Goal: Transaction & Acquisition: Purchase product/service

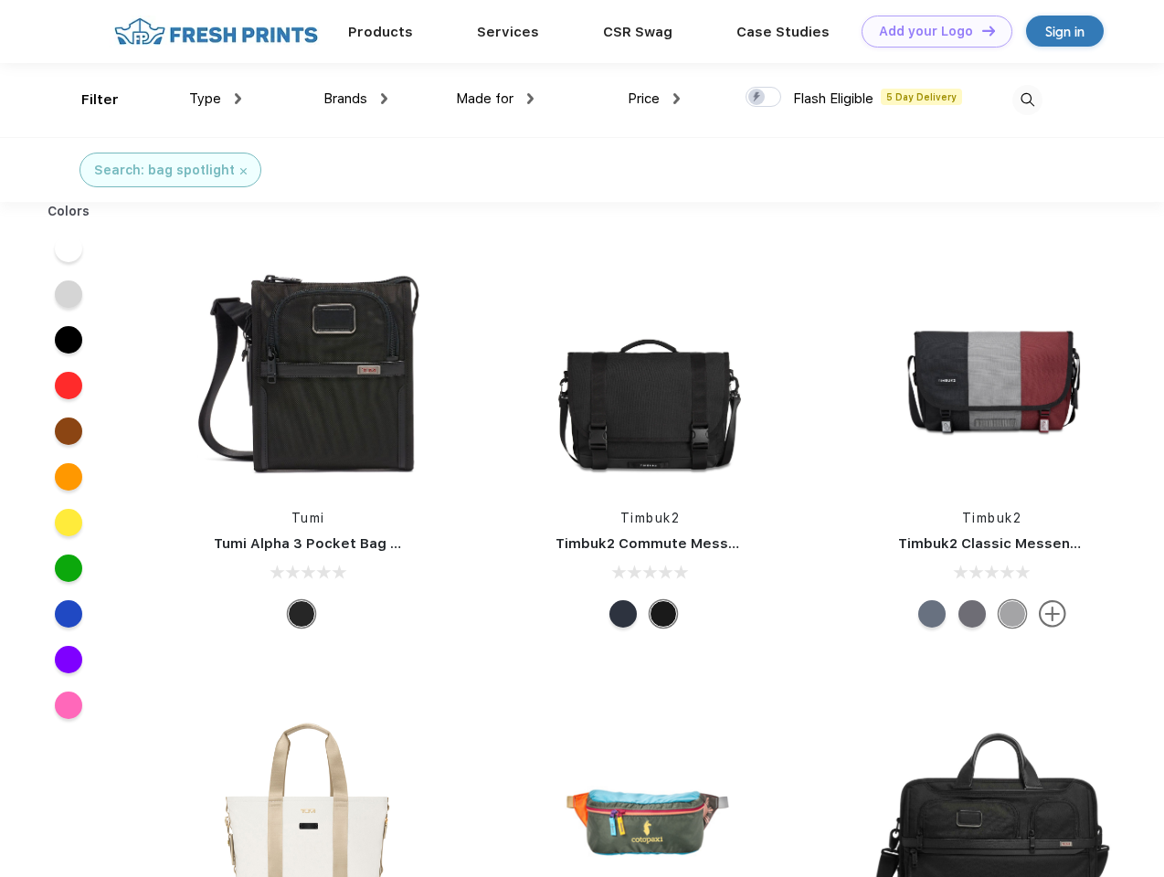
click at [930, 31] on link "Add your Logo Design Tool" at bounding box center [936, 32] width 151 height 32
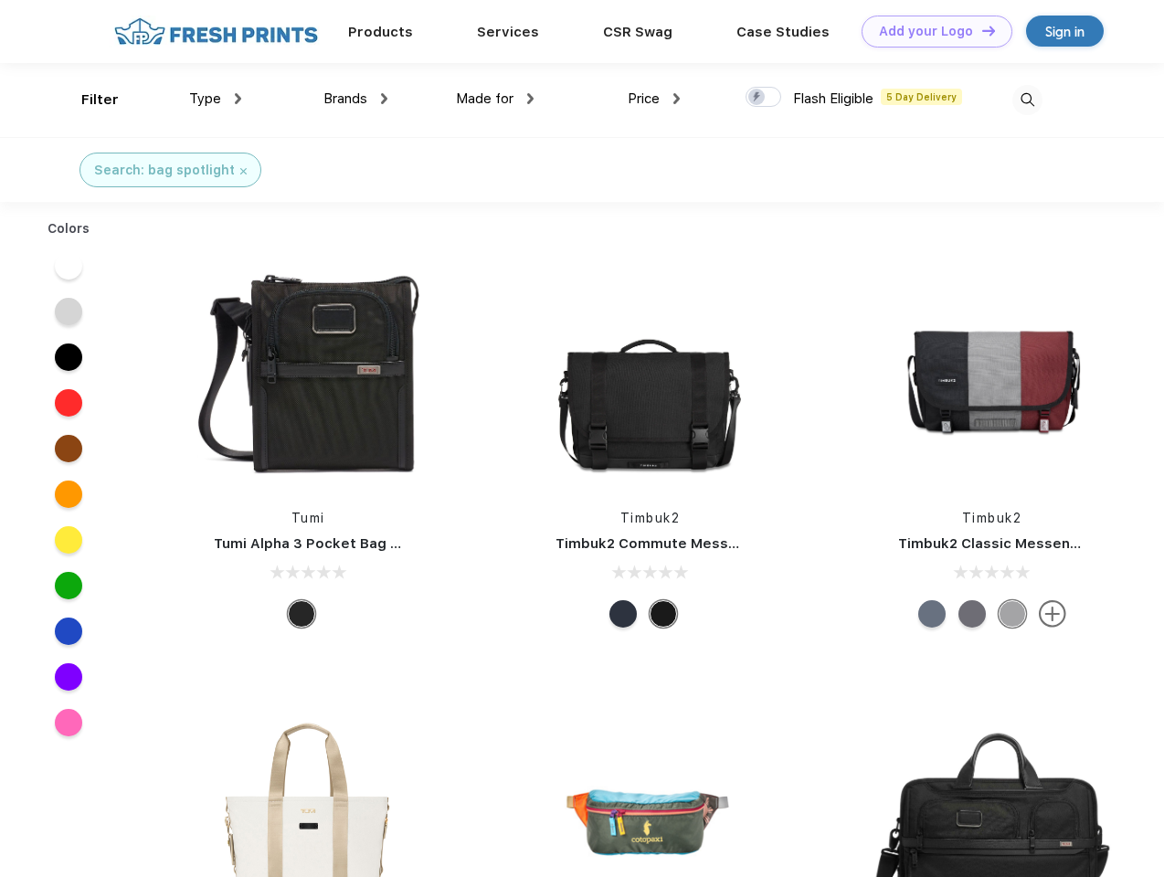
click at [0, 0] on div "Design Tool" at bounding box center [0, 0] width 0 height 0
click at [980, 30] on link "Add your Logo Design Tool" at bounding box center [936, 32] width 151 height 32
click at [88, 100] on div "Filter" at bounding box center [99, 100] width 37 height 21
click at [216, 99] on span "Type" at bounding box center [205, 98] width 32 height 16
click at [355, 99] on span "Brands" at bounding box center [345, 98] width 44 height 16
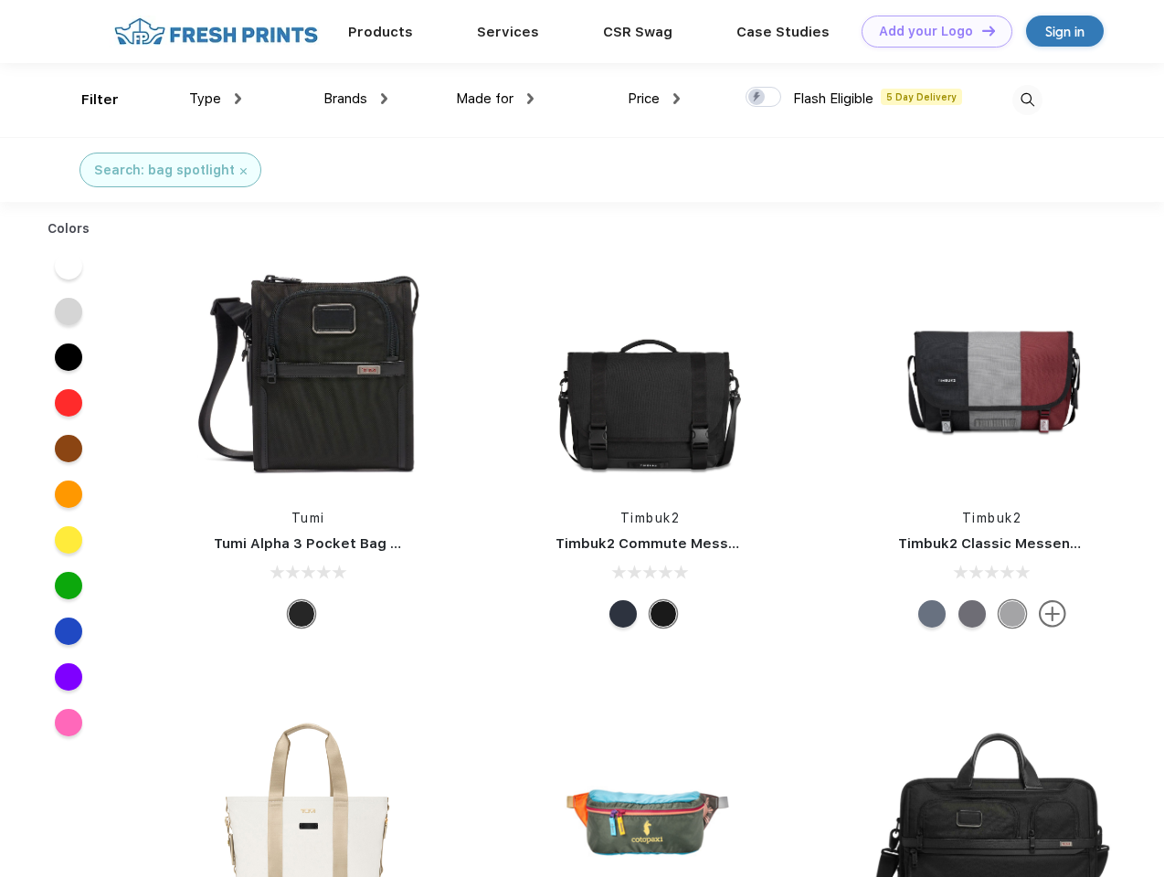
click at [495, 99] on span "Made for" at bounding box center [485, 98] width 58 height 16
click at [654, 99] on span "Price" at bounding box center [644, 98] width 32 height 16
click at [764, 98] on div at bounding box center [763, 97] width 36 height 20
click at [757, 98] on input "checkbox" at bounding box center [751, 92] width 12 height 12
click at [1027, 100] on img at bounding box center [1027, 100] width 30 height 30
